Goal: Contribute content

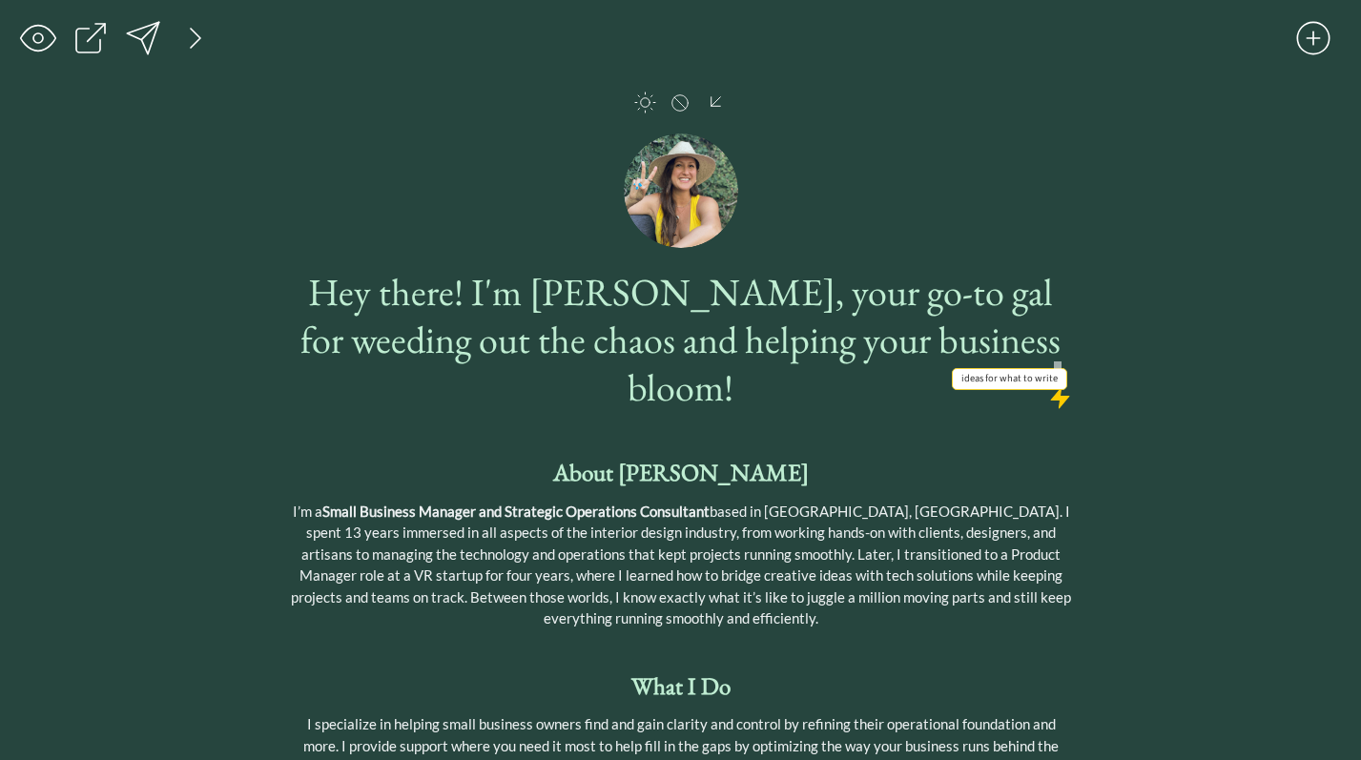
click at [1052, 386] on div at bounding box center [1060, 398] width 24 height 24
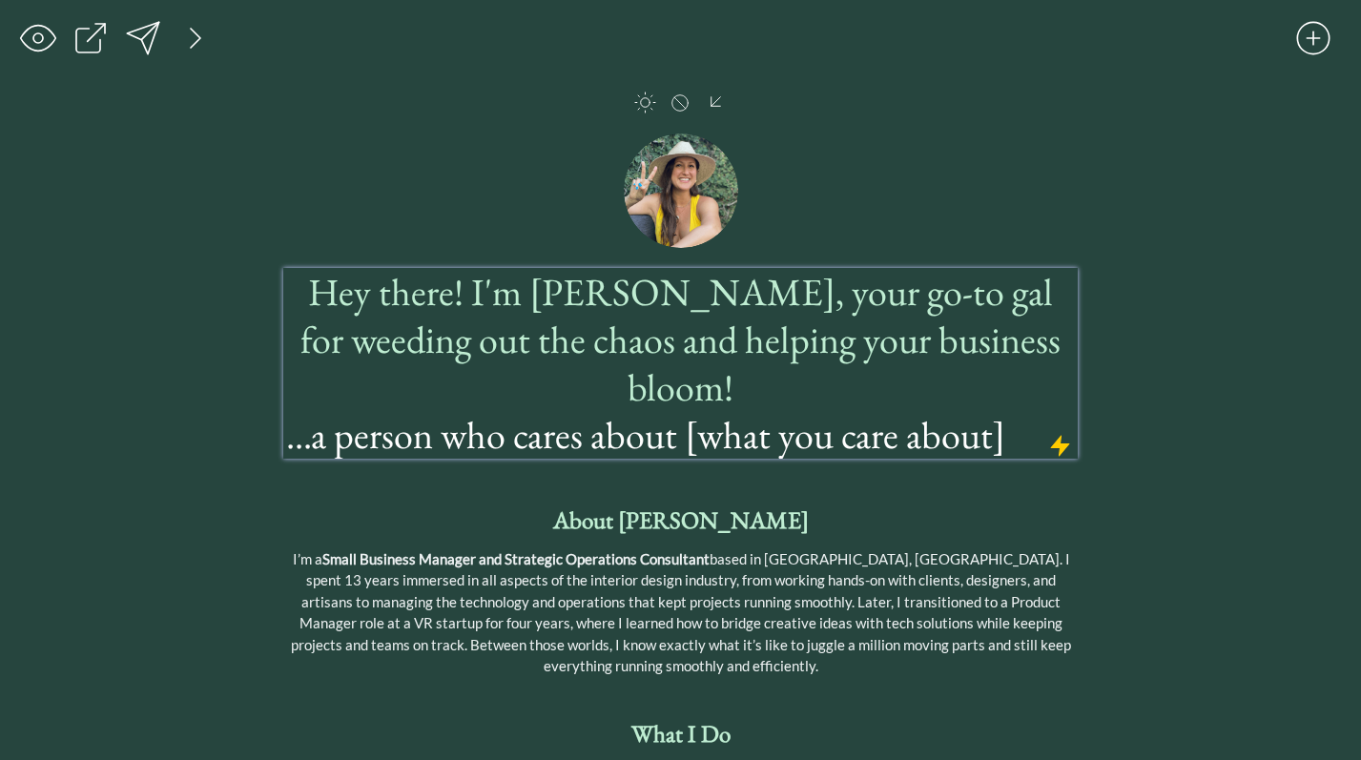
click at [981, 339] on span "Hey there! I'm [PERSON_NAME], your go-to gal for weeding out the chaos and help…" at bounding box center [680, 339] width 760 height 145
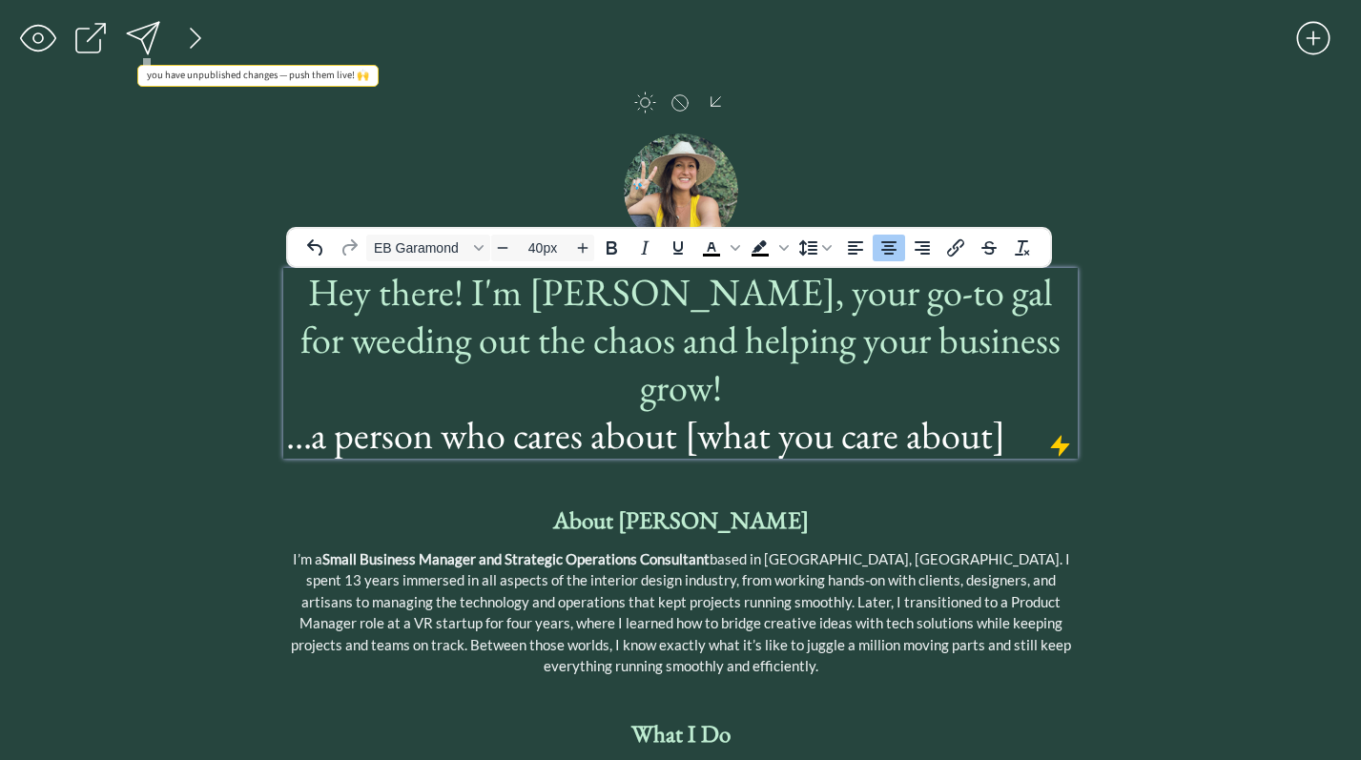
click at [151, 36] on div at bounding box center [143, 38] width 38 height 38
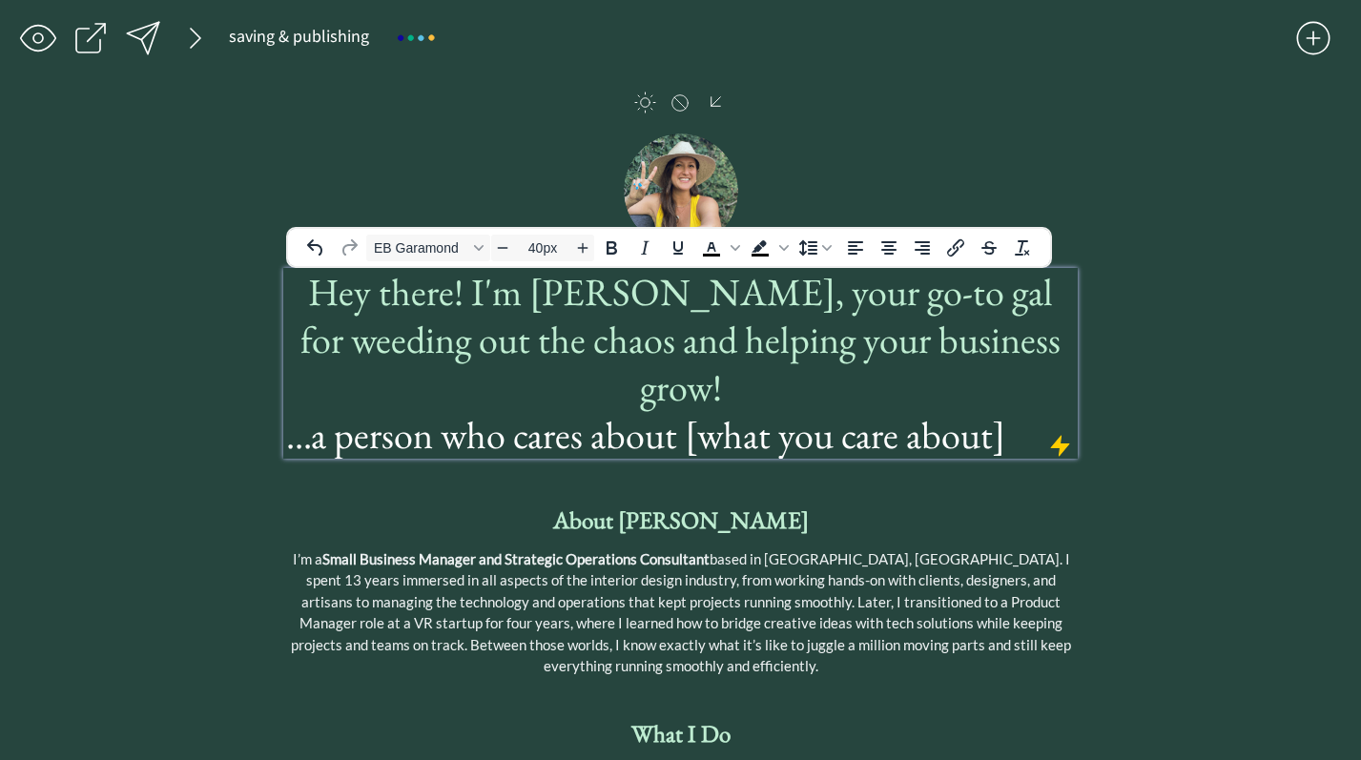
click at [711, 411] on h1 "...a person who cares about [what you care about]" at bounding box center [680, 435] width 788 height 48
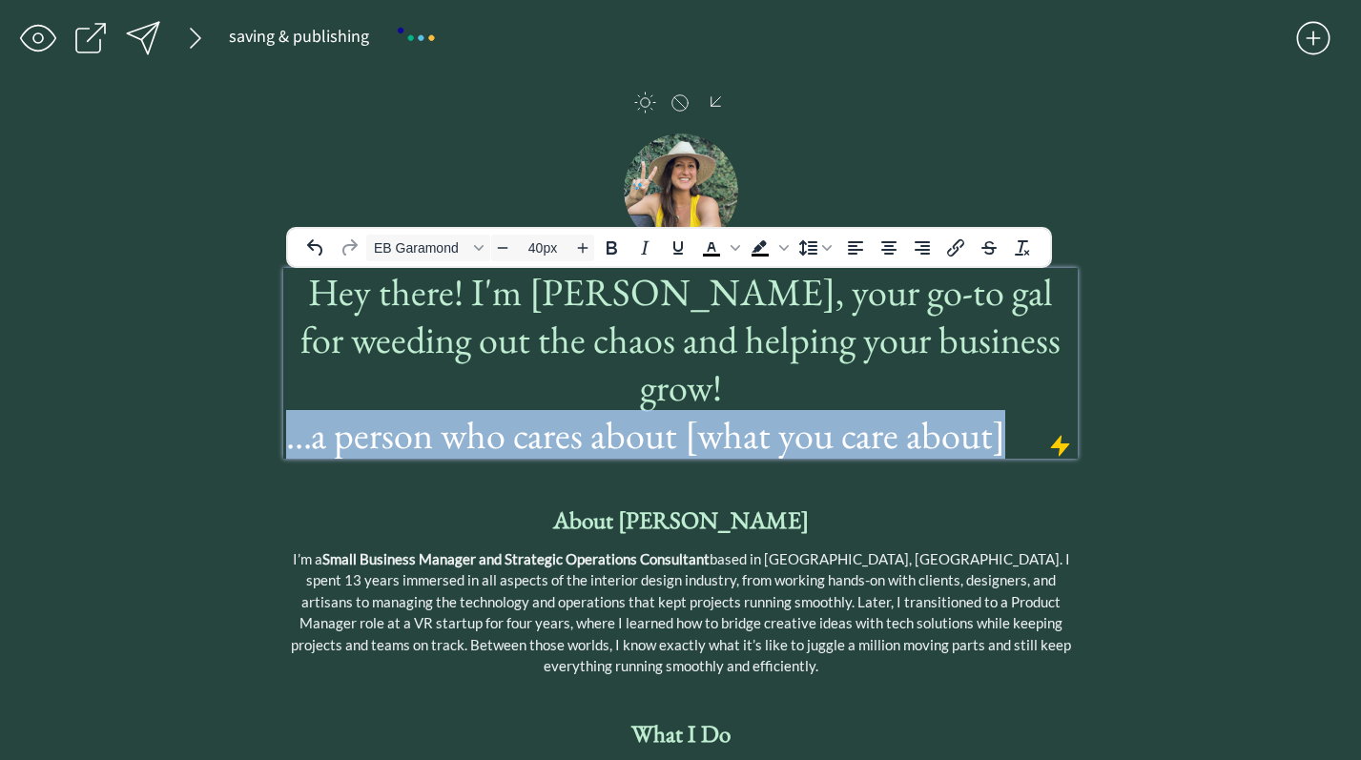
drag, startPoint x: 1004, startPoint y: 390, endPoint x: 289, endPoint y: 388, distance: 715.2
click at [289, 411] on h1 "...a person who cares about [what you care about]" at bounding box center [680, 435] width 788 height 48
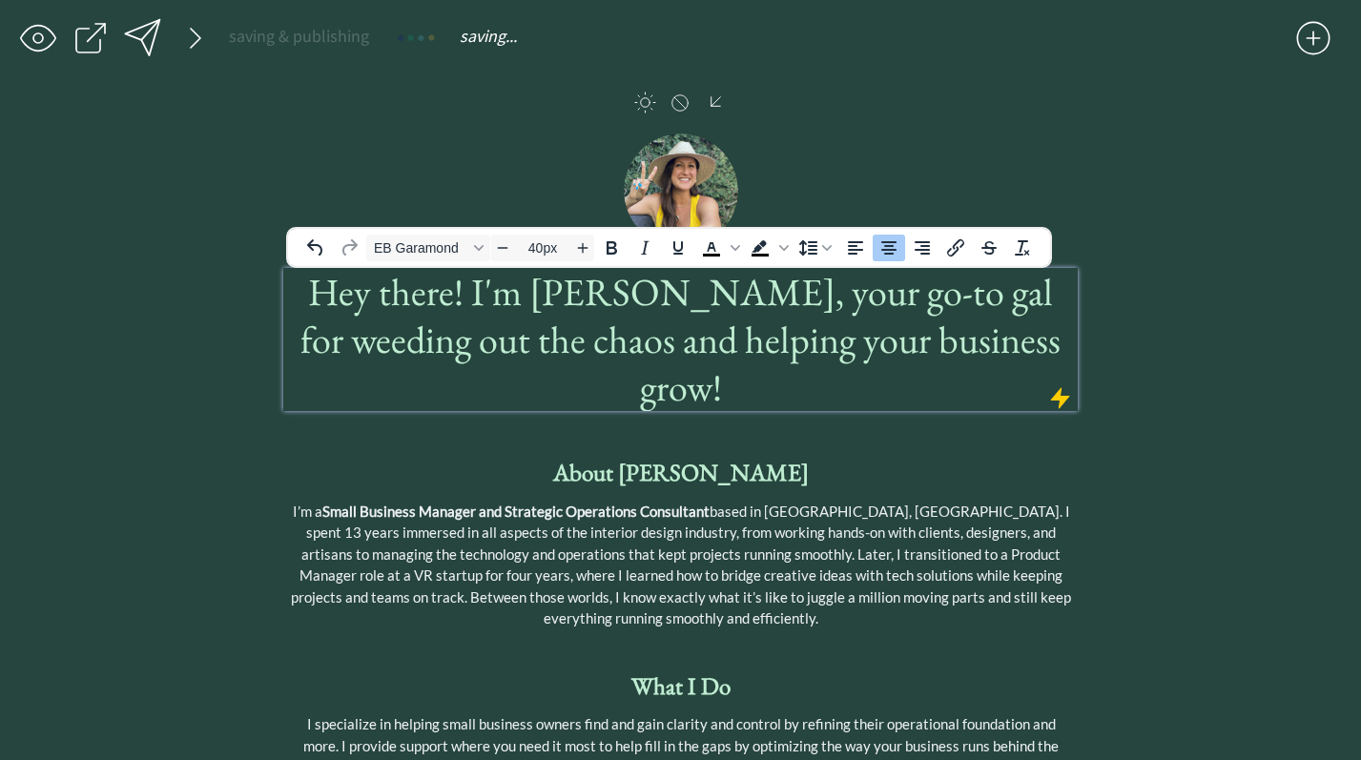
click at [1005, 153] on div "click to upload a picture" at bounding box center [679, 179] width 793 height 139
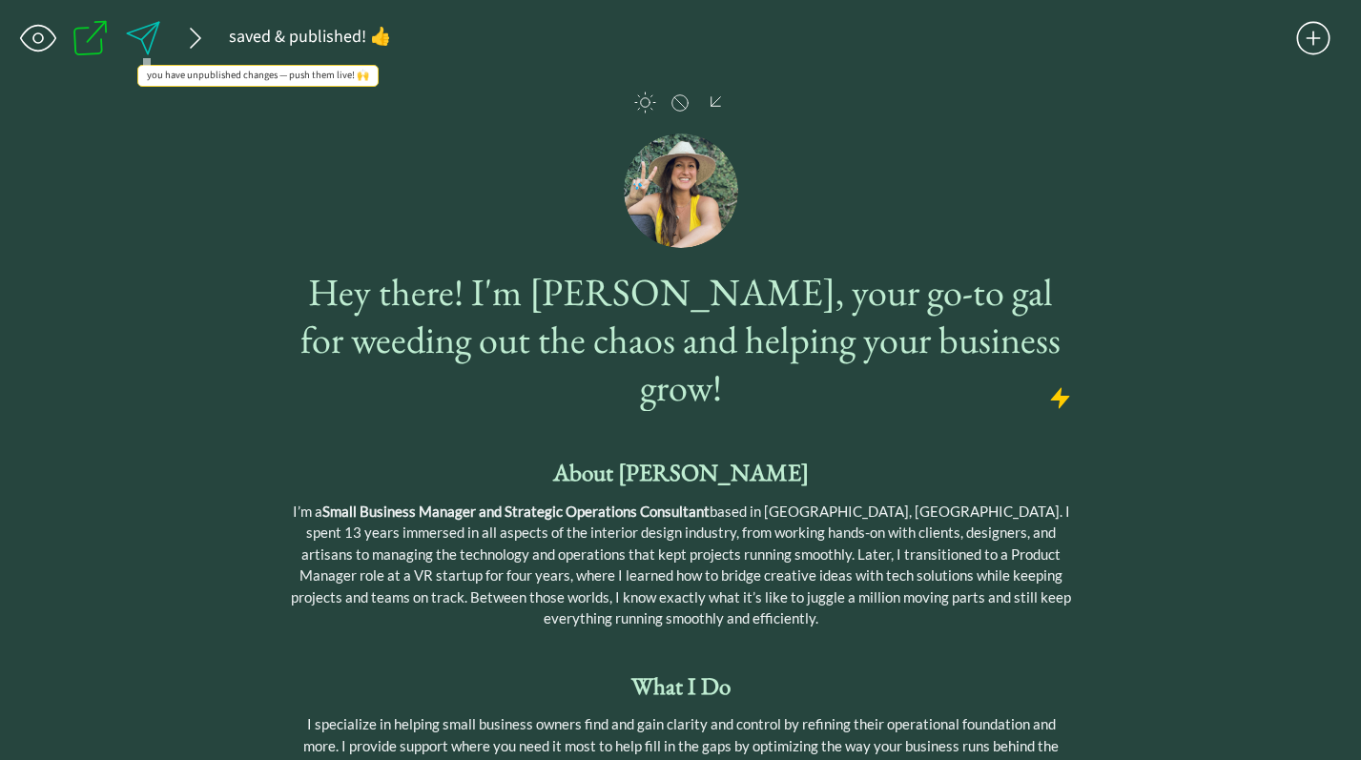
click at [149, 39] on div at bounding box center [143, 38] width 38 height 38
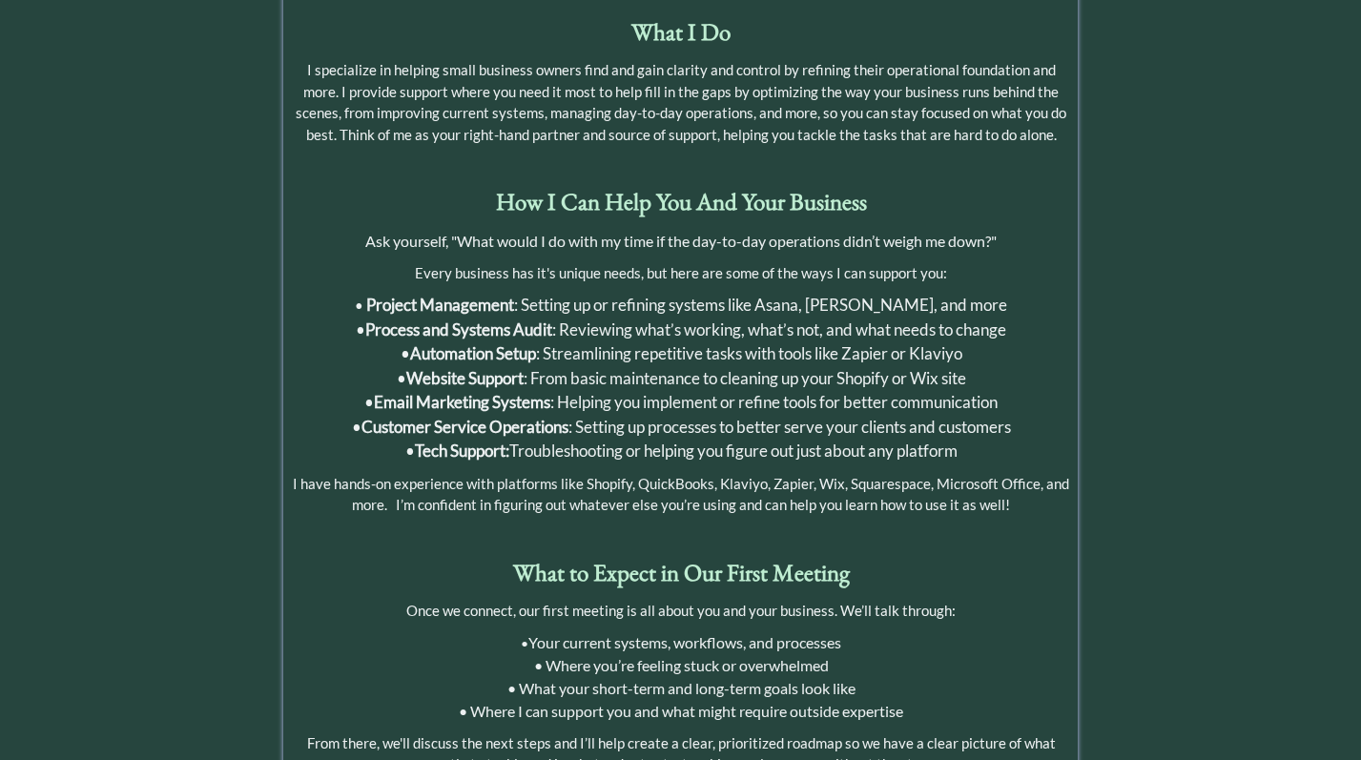
scroll to position [664, 0]
